Goal: Use online tool/utility: Utilize a website feature to perform a specific function

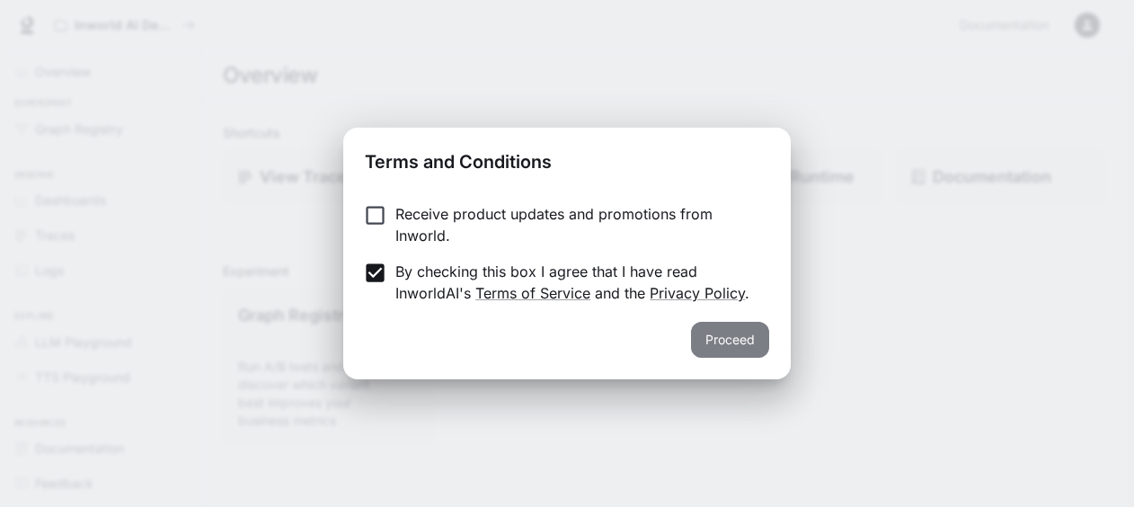
click at [727, 336] on button "Proceed" at bounding box center [730, 340] width 78 height 36
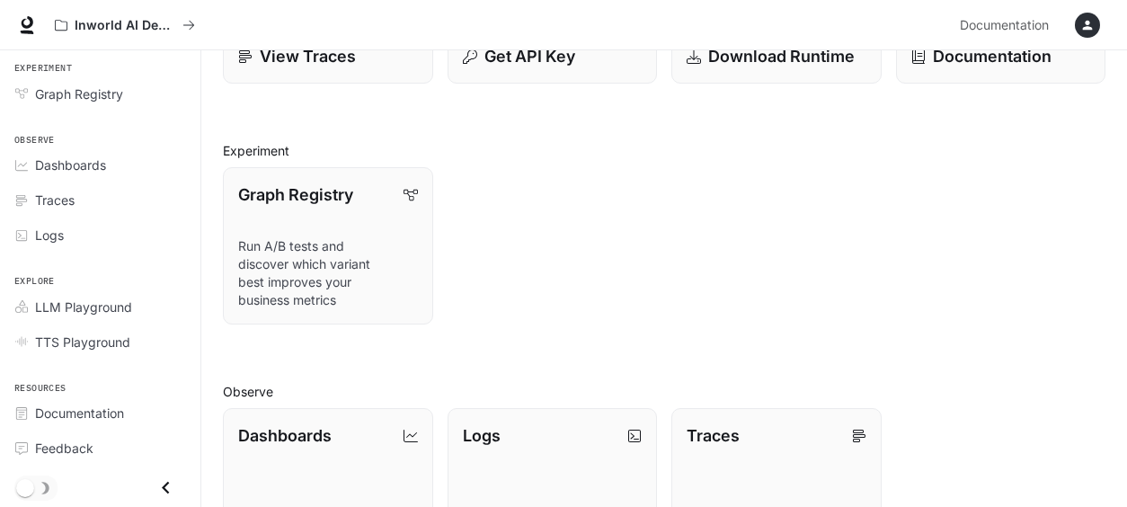
scroll to position [130, 0]
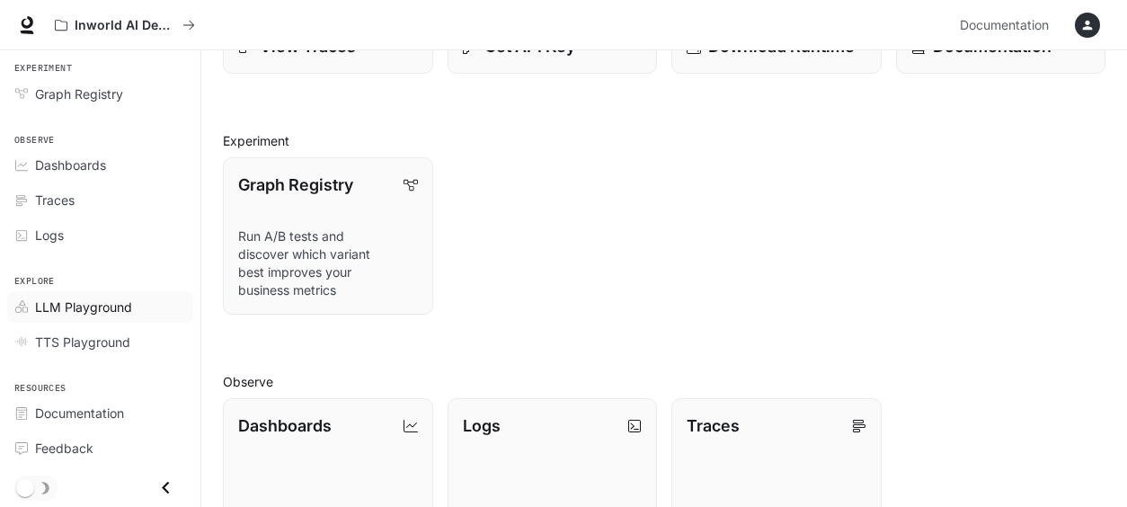
click at [70, 299] on span "LLM Playground" at bounding box center [83, 306] width 97 height 19
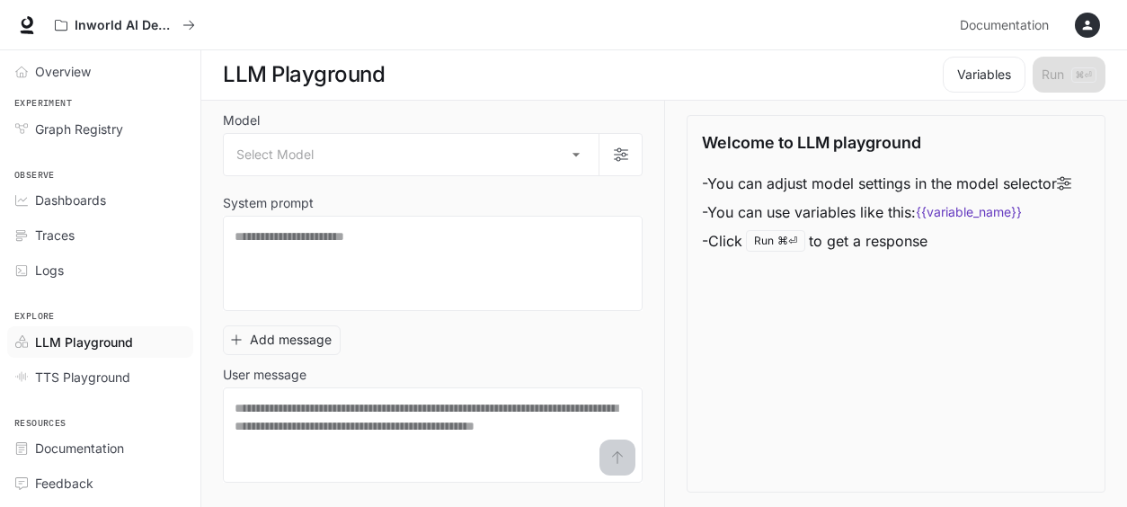
scroll to position [1, 0]
click at [405, 150] on body "Skip to main content Inworld AI Demos Documentation Documentation Portal Overvi…" at bounding box center [563, 253] width 1127 height 508
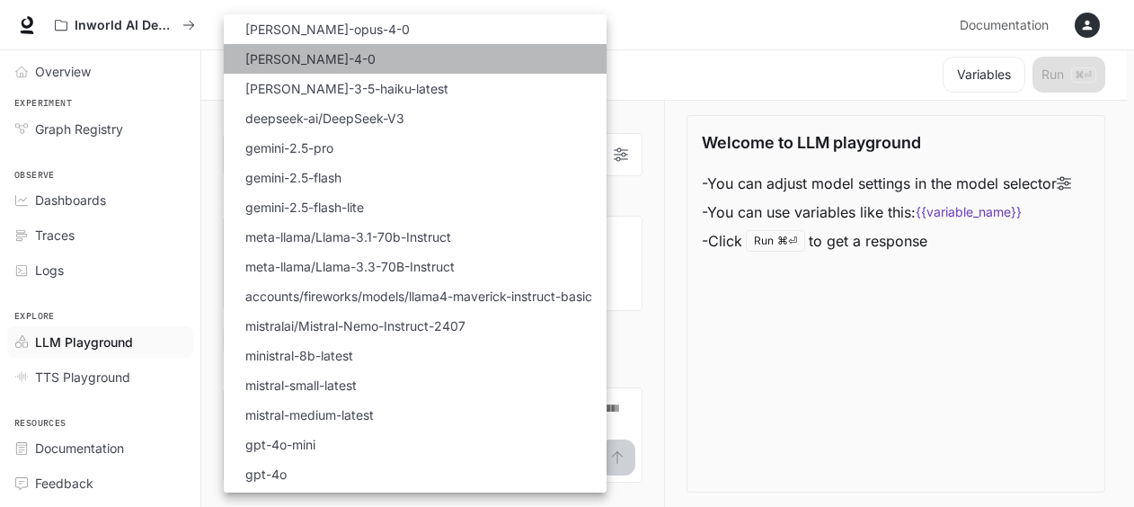
click at [420, 66] on li "[PERSON_NAME]-4-0" at bounding box center [415, 59] width 383 height 30
type input "**********"
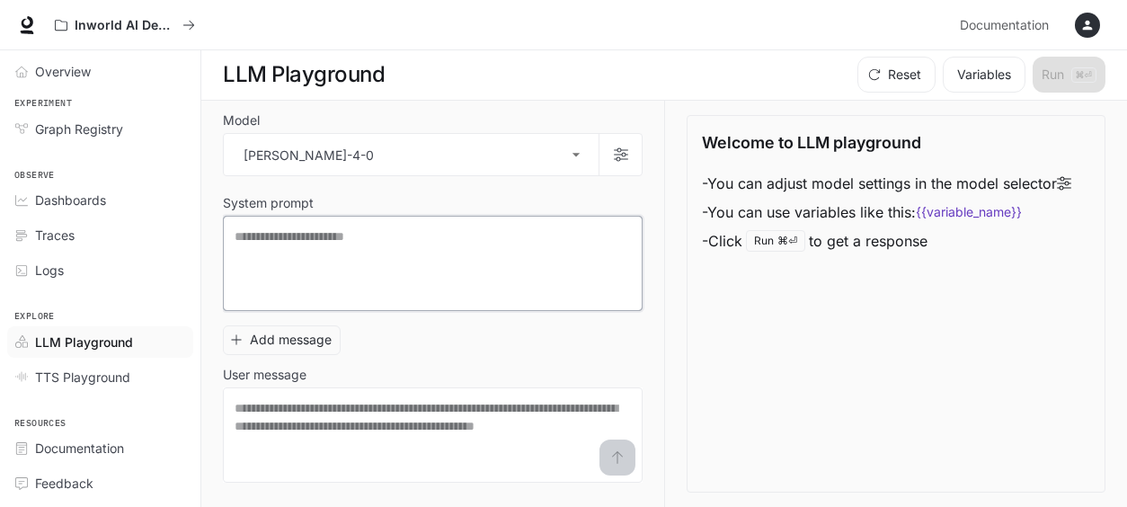
click at [403, 239] on textarea at bounding box center [433, 263] width 396 height 72
type textarea "**********"
click at [93, 125] on span "Graph Registry" at bounding box center [79, 129] width 88 height 19
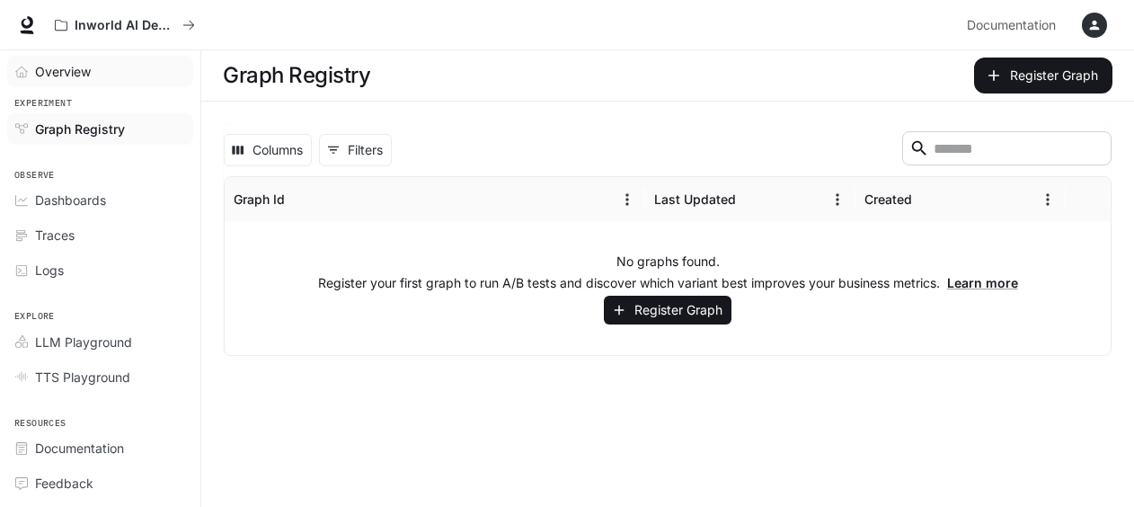
click at [80, 72] on span "Overview" at bounding box center [63, 71] width 56 height 19
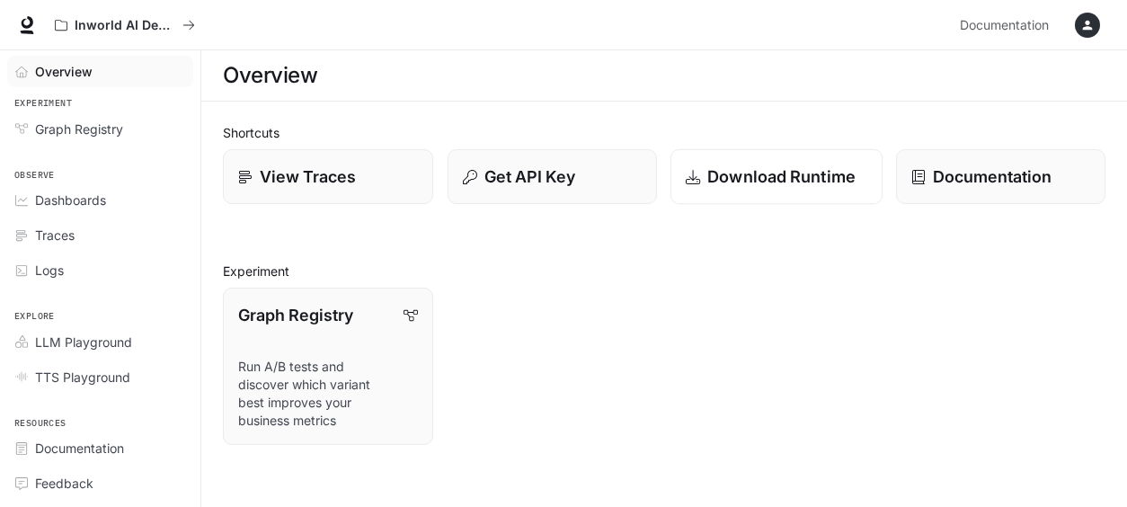
click at [797, 177] on p "Download Runtime" at bounding box center [781, 176] width 148 height 24
